Goal: Task Accomplishment & Management: Manage account settings

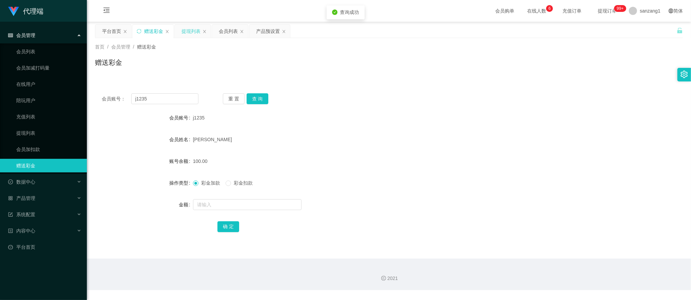
click at [186, 29] on div "提现列表" at bounding box center [191, 31] width 19 height 13
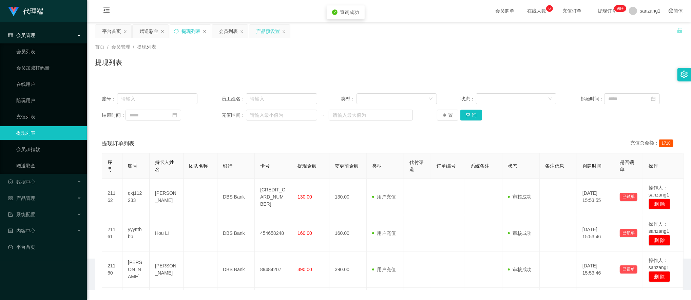
drag, startPoint x: 264, startPoint y: 30, endPoint x: 261, endPoint y: 34, distance: 5.2
click at [264, 30] on div "产品预设置" at bounding box center [268, 31] width 24 height 13
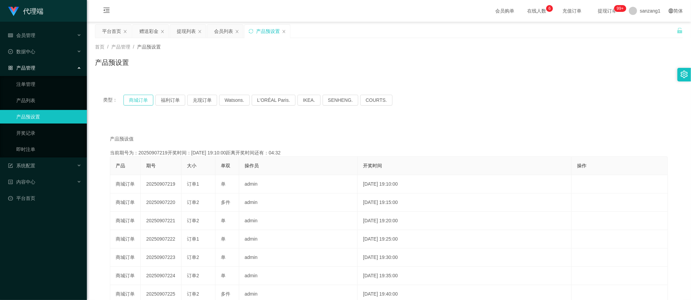
click at [142, 98] on button "商城订单" at bounding box center [139, 100] width 30 height 11
click at [140, 105] on button "商城订单" at bounding box center [139, 100] width 30 height 11
click at [139, 102] on button "商城订单" at bounding box center [139, 100] width 30 height 11
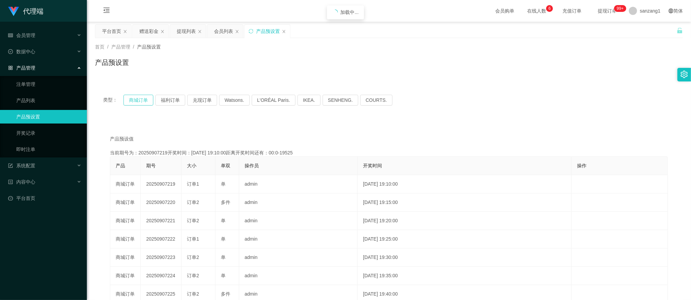
click at [139, 102] on button "商城订单" at bounding box center [139, 100] width 30 height 11
click at [143, 98] on button "商城订单" at bounding box center [139, 100] width 30 height 11
click at [150, 27] on div "赠送彩金" at bounding box center [148, 31] width 19 height 13
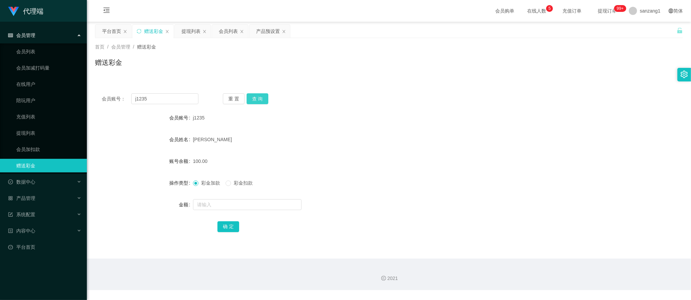
click at [253, 94] on button "查 询" at bounding box center [258, 98] width 22 height 11
paste input "83371311"
drag, startPoint x: 160, startPoint y: 101, endPoint x: 116, endPoint y: 94, distance: 44.9
click at [116, 94] on div "会员账号： j1235" at bounding box center [150, 98] width 97 height 11
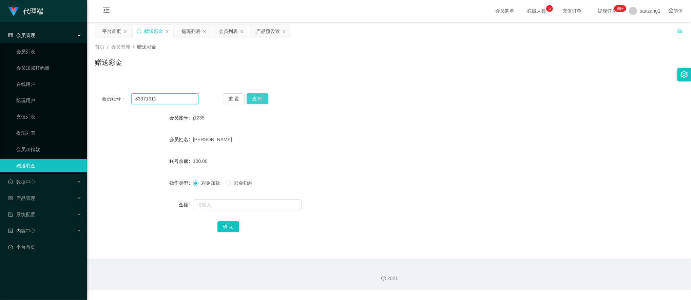
type input "83371311"
click at [257, 95] on button "查 询" at bounding box center [258, 98] width 22 height 11
click at [231, 186] on span at bounding box center [228, 183] width 5 height 5
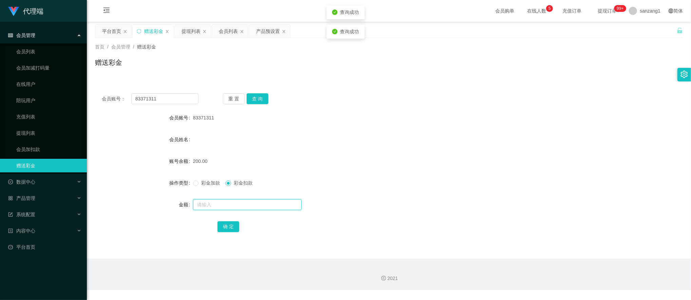
click at [215, 204] on input "text" at bounding box center [247, 204] width 109 height 11
type input "50"
click at [227, 224] on button "确 定" at bounding box center [229, 226] width 22 height 11
click at [264, 102] on button "查 询" at bounding box center [258, 98] width 22 height 11
click at [189, 32] on div "提现列表" at bounding box center [191, 31] width 19 height 13
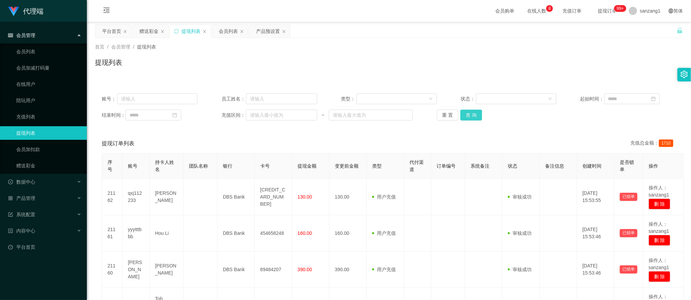
click at [472, 110] on button "查 询" at bounding box center [471, 115] width 22 height 11
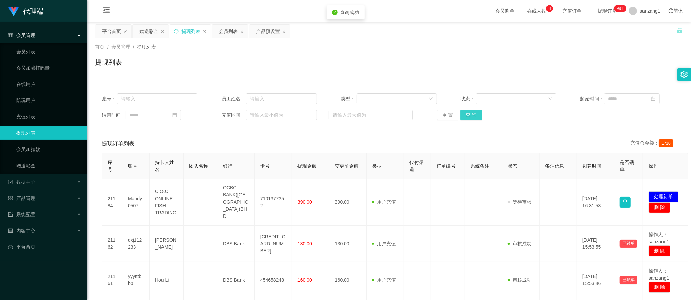
click at [472, 113] on button "查 询" at bounding box center [471, 115] width 22 height 11
drag, startPoint x: 472, startPoint y: 114, endPoint x: 469, endPoint y: 115, distance: 3.7
click at [472, 113] on button "查 询" at bounding box center [471, 115] width 22 height 11
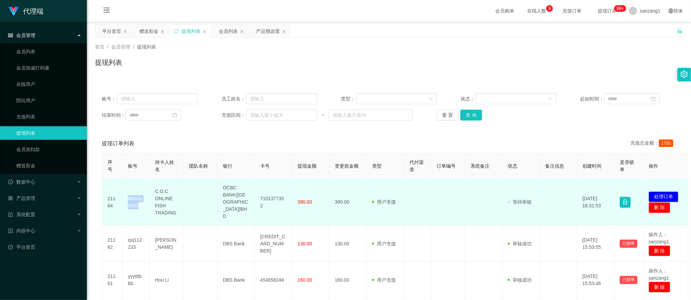
drag, startPoint x: 125, startPoint y: 196, endPoint x: 146, endPoint y: 201, distance: 20.9
click at [146, 201] on td "Mandy0507" at bounding box center [136, 202] width 27 height 47
copy td "Mandy0507"
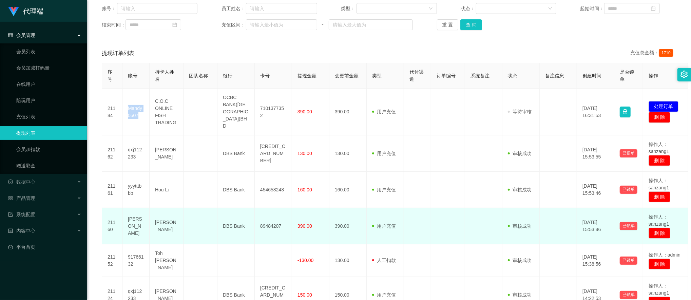
scroll to position [45, 0]
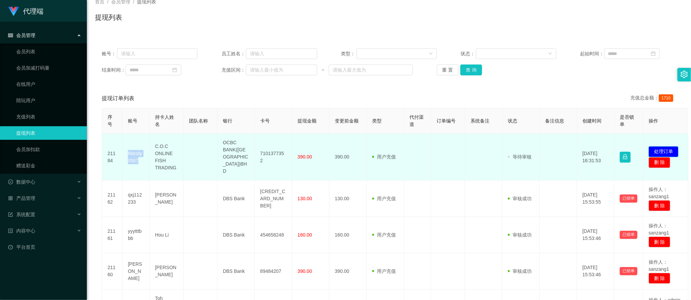
click at [662, 147] on button "处理订单" at bounding box center [664, 151] width 30 height 11
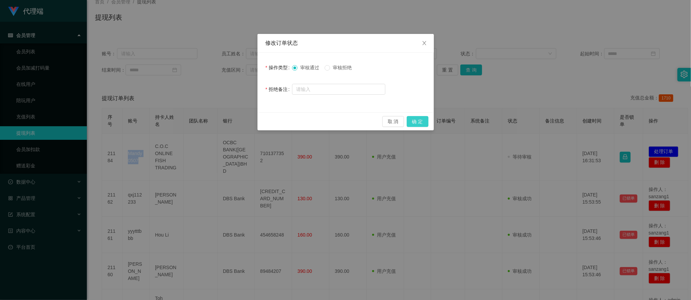
click at [412, 121] on button "确 定" at bounding box center [418, 121] width 22 height 11
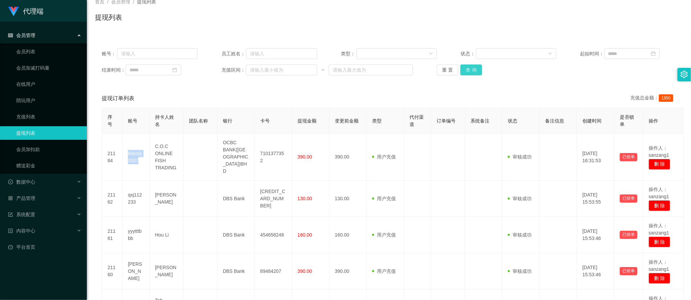
click at [471, 72] on button "查 询" at bounding box center [471, 69] width 22 height 11
click at [467, 71] on button "查 询" at bounding box center [471, 69] width 22 height 11
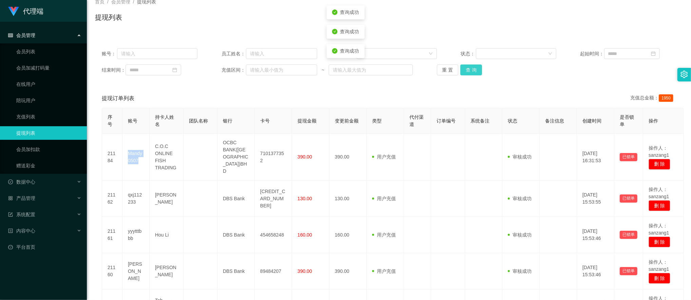
click at [467, 71] on button "查 询" at bounding box center [471, 69] width 22 height 11
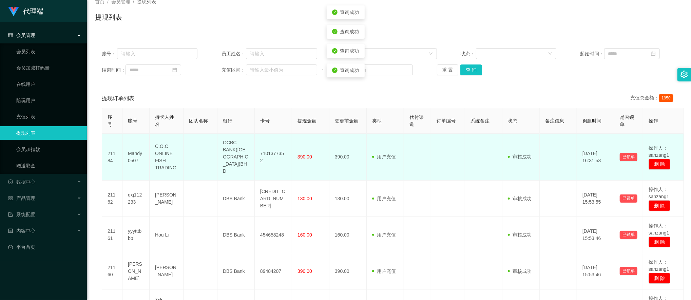
click at [169, 153] on td "C.O.C ONLINE FISH TRADING" at bounding box center [167, 157] width 34 height 47
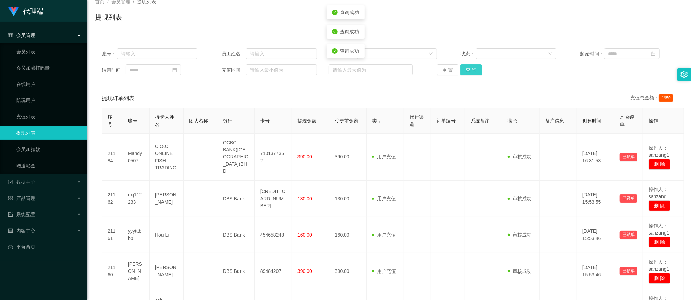
click at [473, 74] on button "查 询" at bounding box center [471, 69] width 22 height 11
click at [467, 67] on button "查 询" at bounding box center [471, 69] width 22 height 11
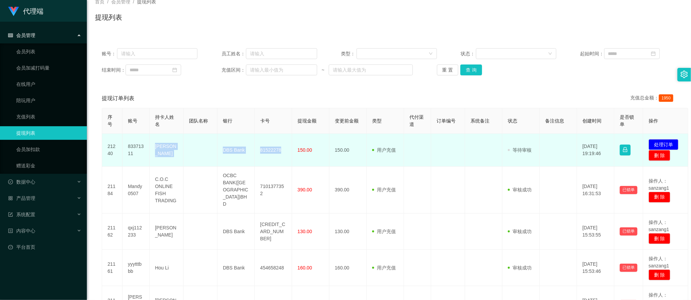
drag, startPoint x: 154, startPoint y: 147, endPoint x: 287, endPoint y: 148, distance: 133.4
click at [287, 148] on tr "21240 83371311 Mak Hao Yu DBS Bank 81522278 150.00 150.00 用户充值 人工扣款 审核驳回 审核成功 等…" at bounding box center [395, 150] width 586 height 33
copy tr "Mak Hao Yu DBS Bank 81522278"
click at [661, 143] on button "处理订单" at bounding box center [664, 144] width 30 height 11
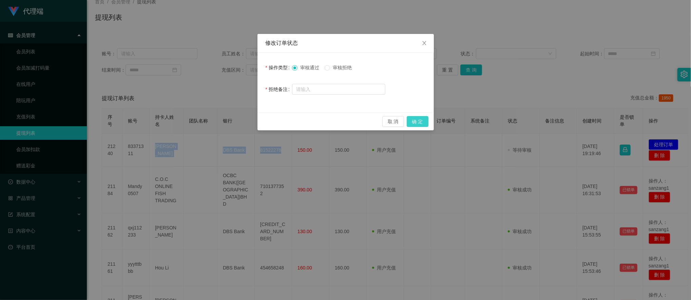
click at [415, 126] on button "确 定" at bounding box center [418, 121] width 22 height 11
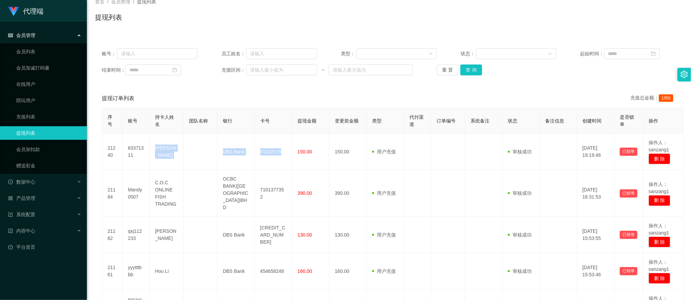
scroll to position [0, 0]
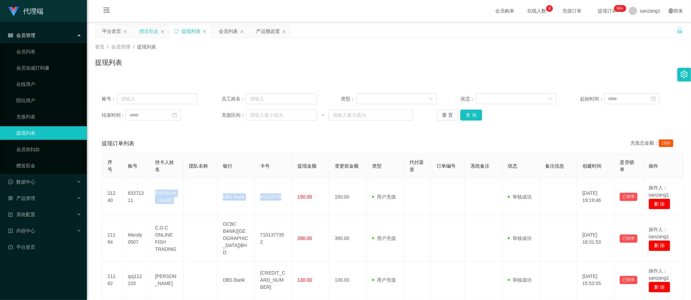
click at [149, 32] on div "赠送彩金" at bounding box center [148, 31] width 19 height 13
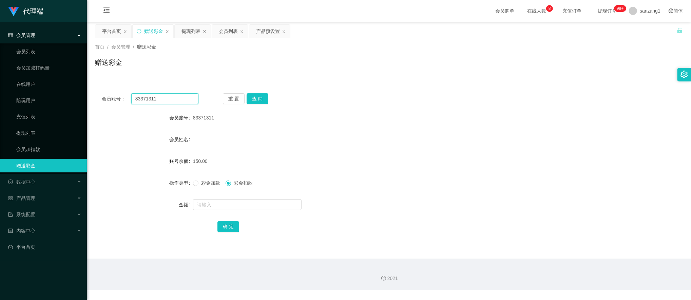
drag, startPoint x: 160, startPoint y: 98, endPoint x: 116, endPoint y: 97, distance: 44.1
click at [116, 97] on div "会员账号： 83371311" at bounding box center [150, 98] width 97 height 11
paste input "Ajax9696"
type input "Ajax9696"
click at [263, 99] on button "查 询" at bounding box center [258, 98] width 22 height 11
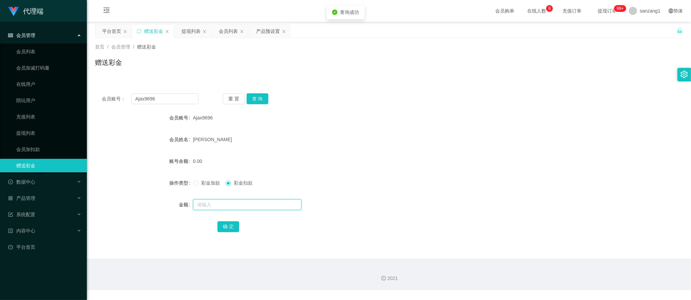
click at [219, 204] on input "text" at bounding box center [247, 204] width 109 height 11
click at [210, 185] on span "彩金加款" at bounding box center [211, 182] width 24 height 5
click at [205, 205] on input "text" at bounding box center [247, 204] width 109 height 11
type input "100"
drag, startPoint x: 226, startPoint y: 223, endPoint x: 250, endPoint y: 213, distance: 25.7
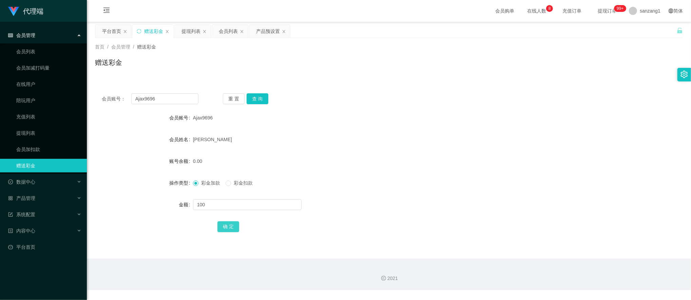
click at [226, 223] on button "确 定" at bounding box center [229, 226] width 22 height 11
click at [191, 34] on div "提现列表" at bounding box center [191, 31] width 19 height 13
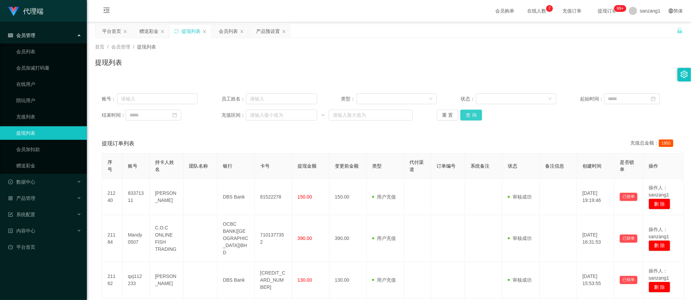
click at [466, 113] on button "查 询" at bounding box center [471, 115] width 22 height 11
click at [460, 115] on button "查 询" at bounding box center [471, 115] width 22 height 11
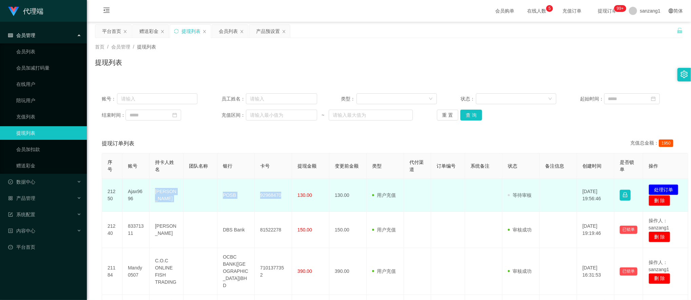
drag, startPoint x: 155, startPoint y: 189, endPoint x: 282, endPoint y: 193, distance: 127.0
click at [282, 193] on tr "21250 Ajax9696 [PERSON_NAME] POSB 92968470 130.00 130.00 用户充值 人工扣款 审核驳回 审核成功 等待…" at bounding box center [395, 195] width 586 height 33
copy tr "[PERSON_NAME] POSB 92968470"
click at [661, 190] on button "处理订单" at bounding box center [664, 189] width 30 height 11
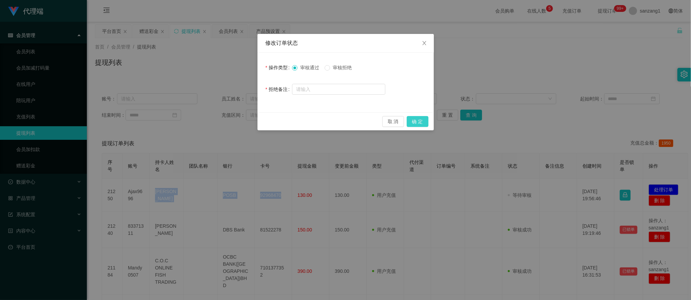
drag, startPoint x: 420, startPoint y: 123, endPoint x: 432, endPoint y: 117, distance: 13.4
click at [420, 123] on button "确 定" at bounding box center [418, 121] width 22 height 11
